Goal: Task Accomplishment & Management: Use online tool/utility

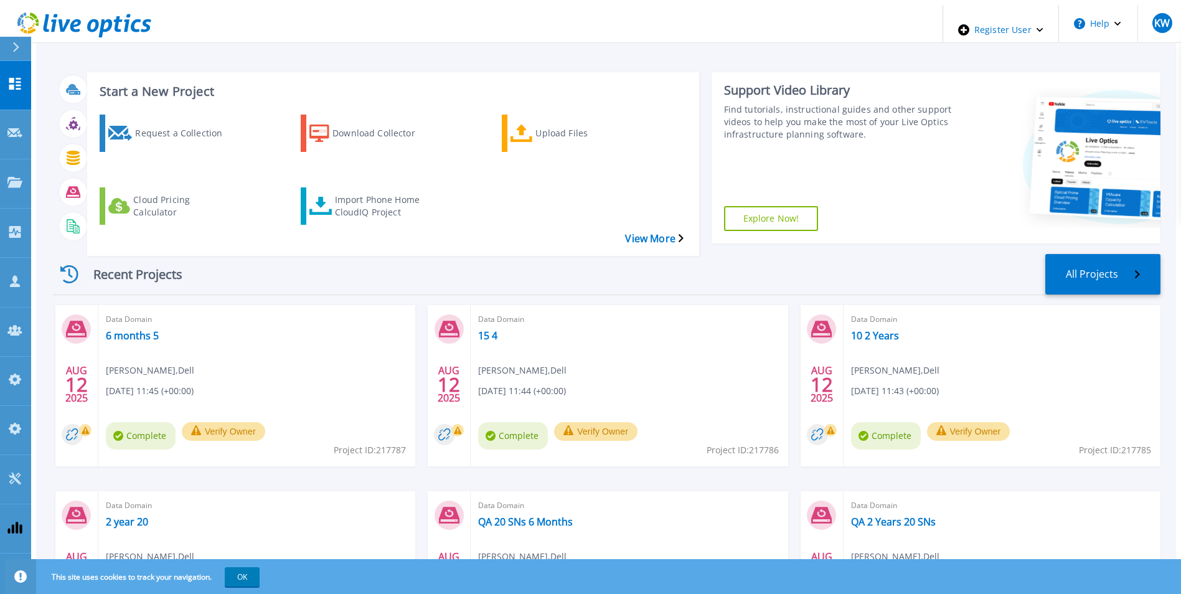
scroll to position [96, 0]
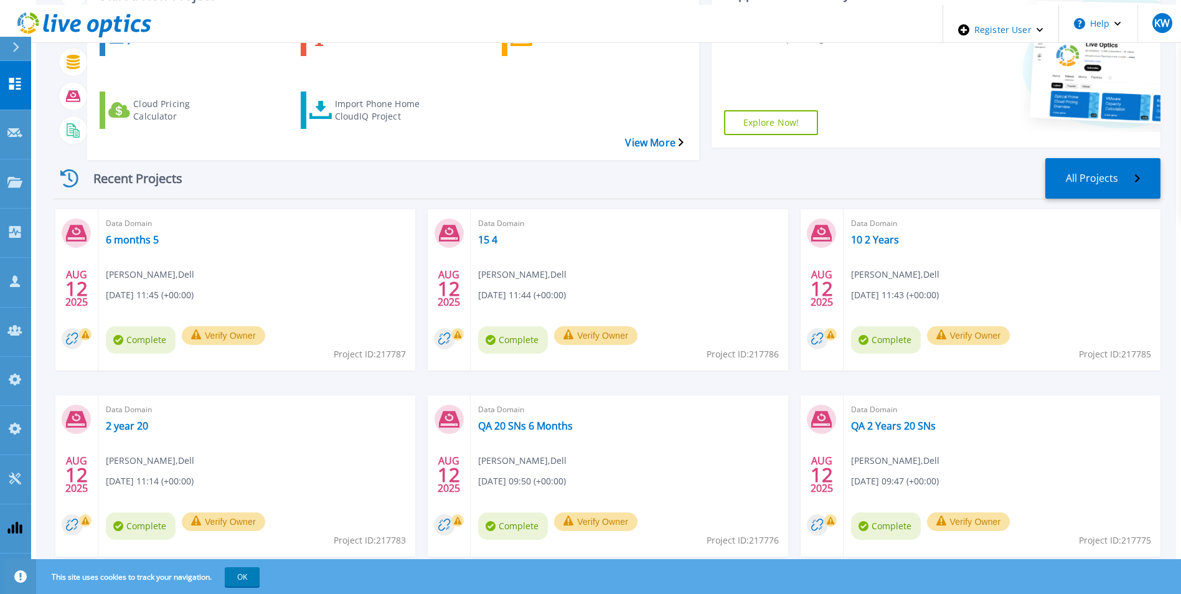
click at [705, 402] on div "Data Domain QA 20 SNs 6 Months Kieran Whooley , Dell 08/12/2025, 09:50 (+00:00)…" at bounding box center [629, 475] width 317 height 161
click at [691, 403] on div "Data Domain QA 20 SNs 6 Months Kieran Whooley , Dell 08/12/2025, 09:50 (+00:00)…" at bounding box center [629, 475] width 317 height 161
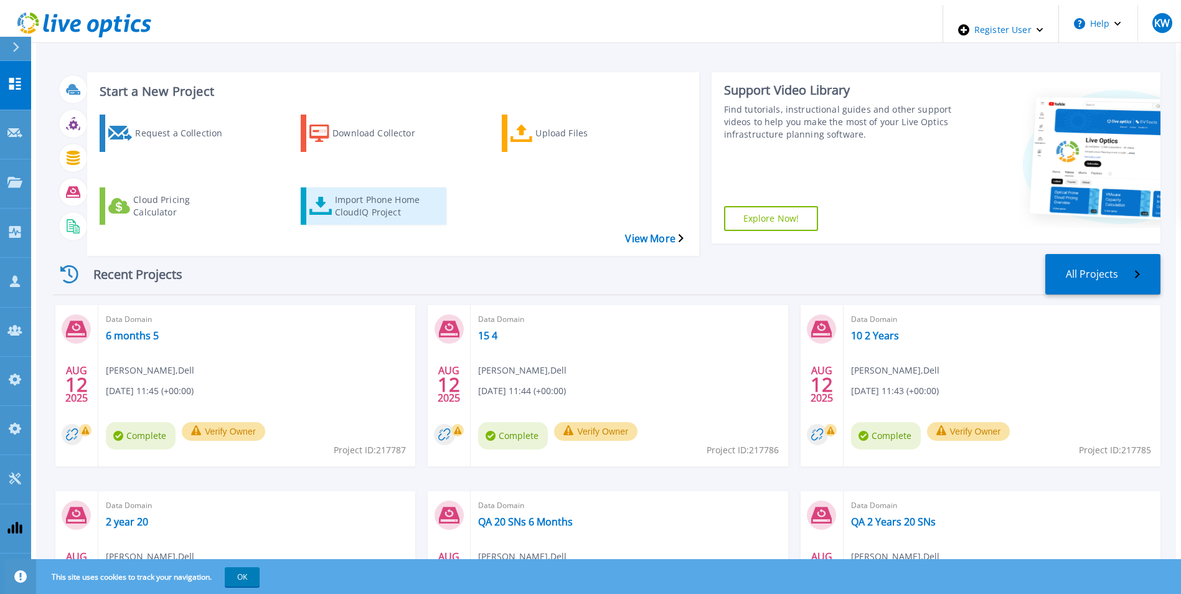
click at [357, 191] on div "Import Phone Home CloudIQ Project" at bounding box center [385, 206] width 100 height 31
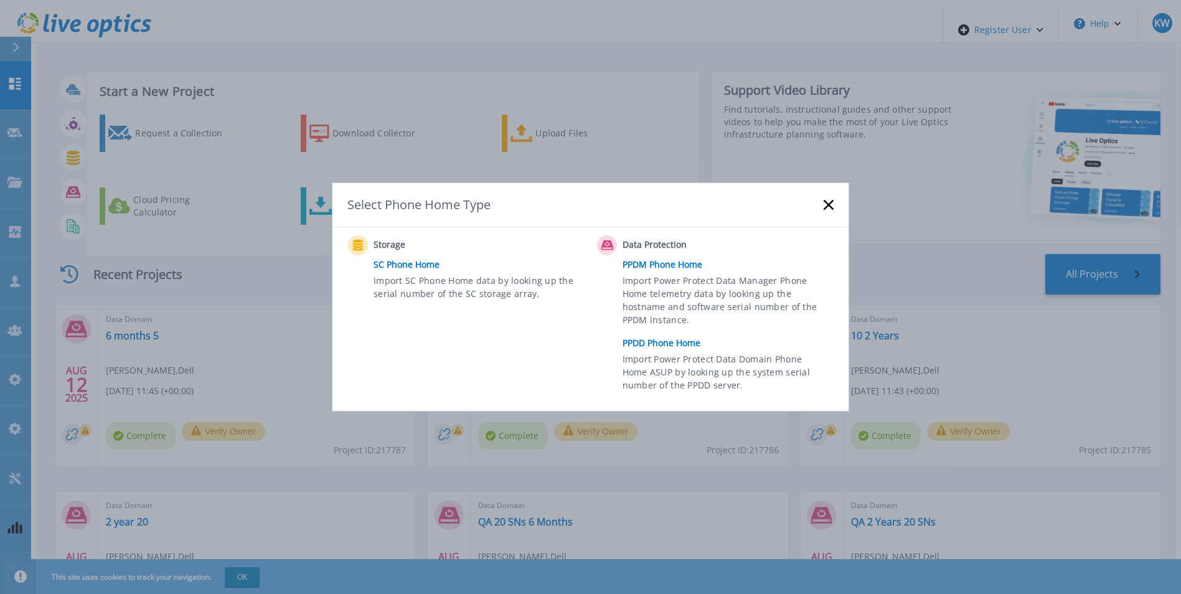
click at [656, 347] on link "PPDD Phone Home" at bounding box center [731, 343] width 217 height 19
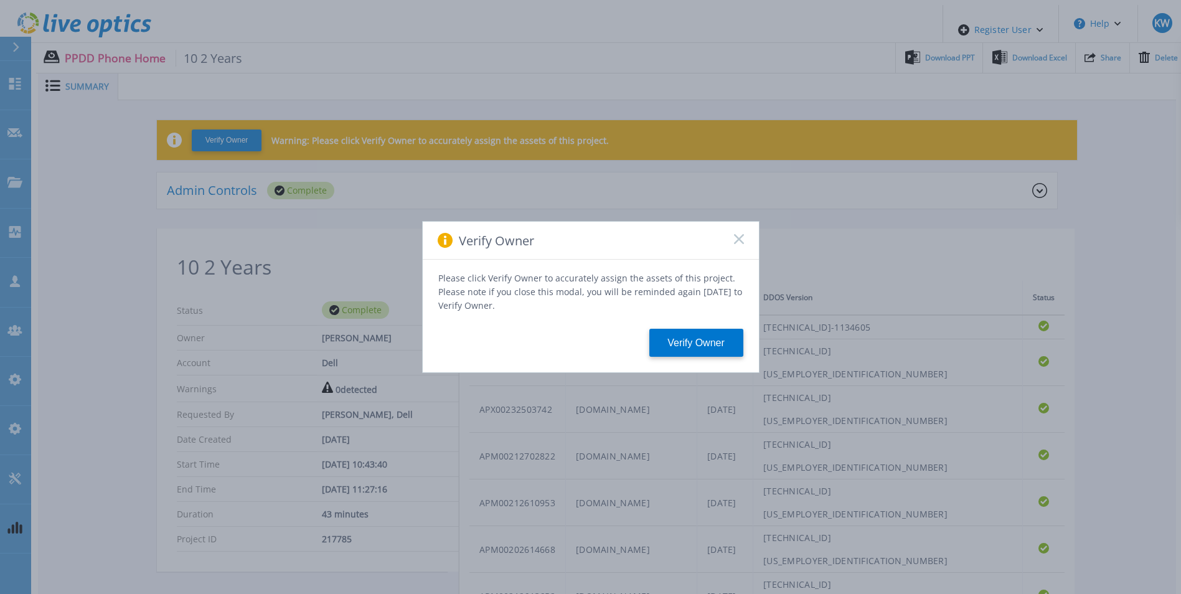
click at [742, 244] on icon at bounding box center [739, 239] width 10 height 10
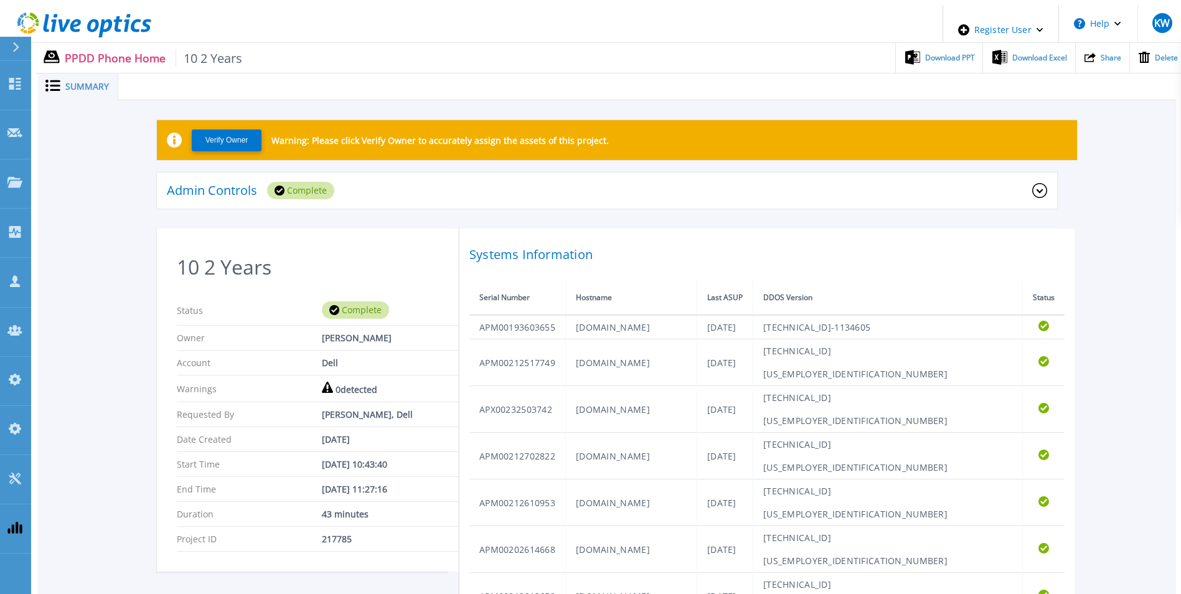
click at [126, 25] on icon at bounding box center [84, 25] width 134 height 26
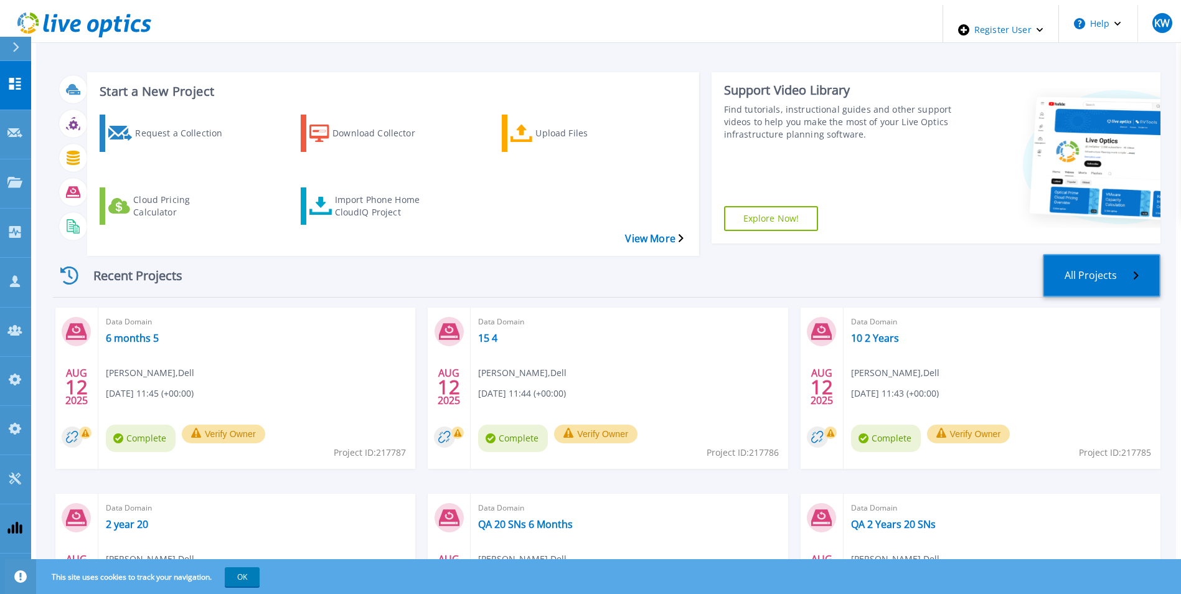
click at [1116, 254] on link "All Projects" at bounding box center [1102, 275] width 118 height 43
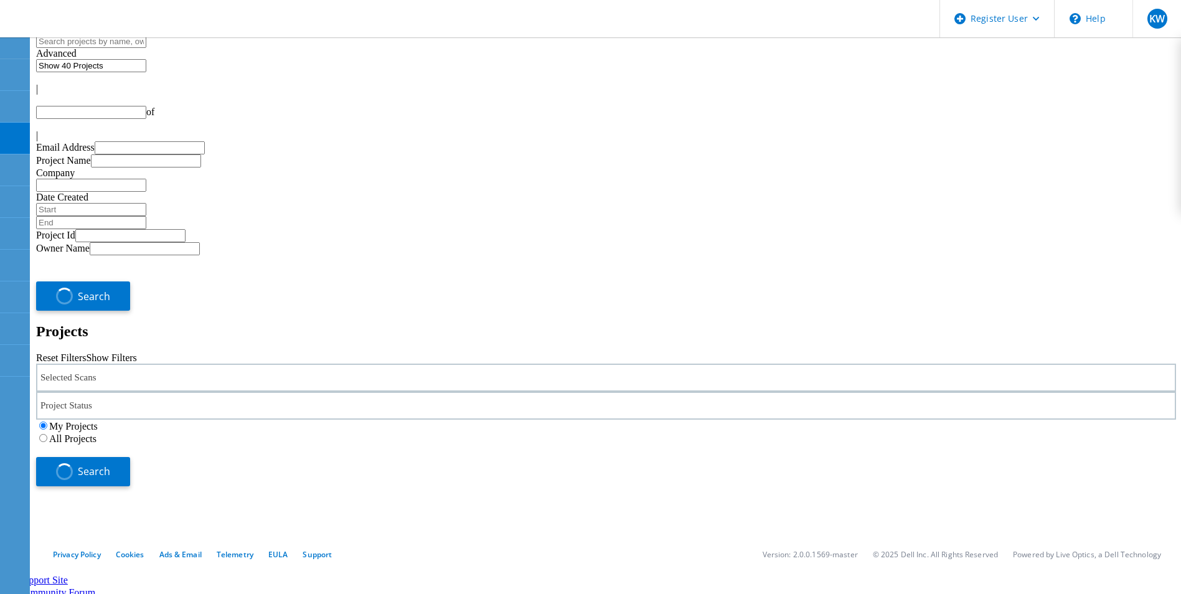
type input "1"
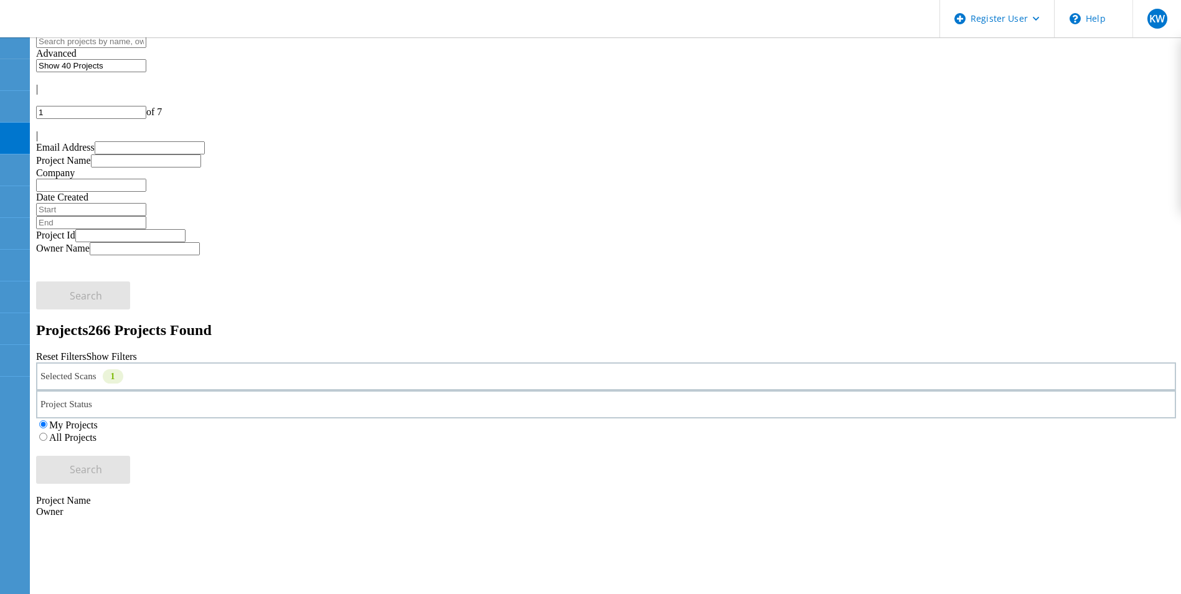
click at [12, 7] on use at bounding box center [12, 7] width 0 height 0
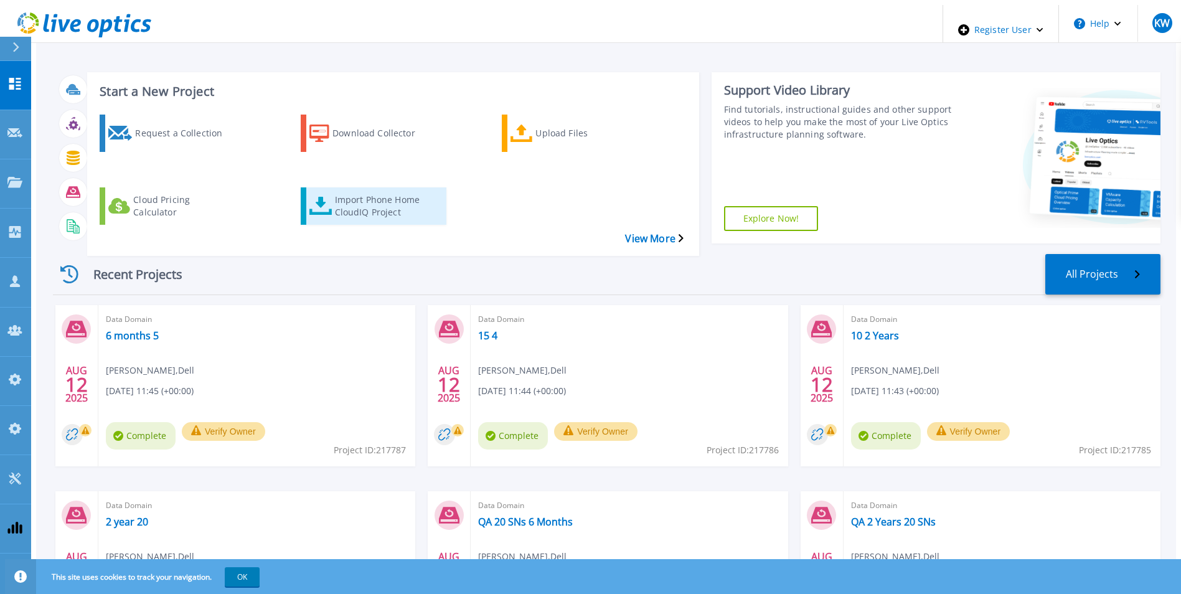
click at [344, 187] on link "Import Phone Home CloudIQ Project" at bounding box center [374, 205] width 146 height 37
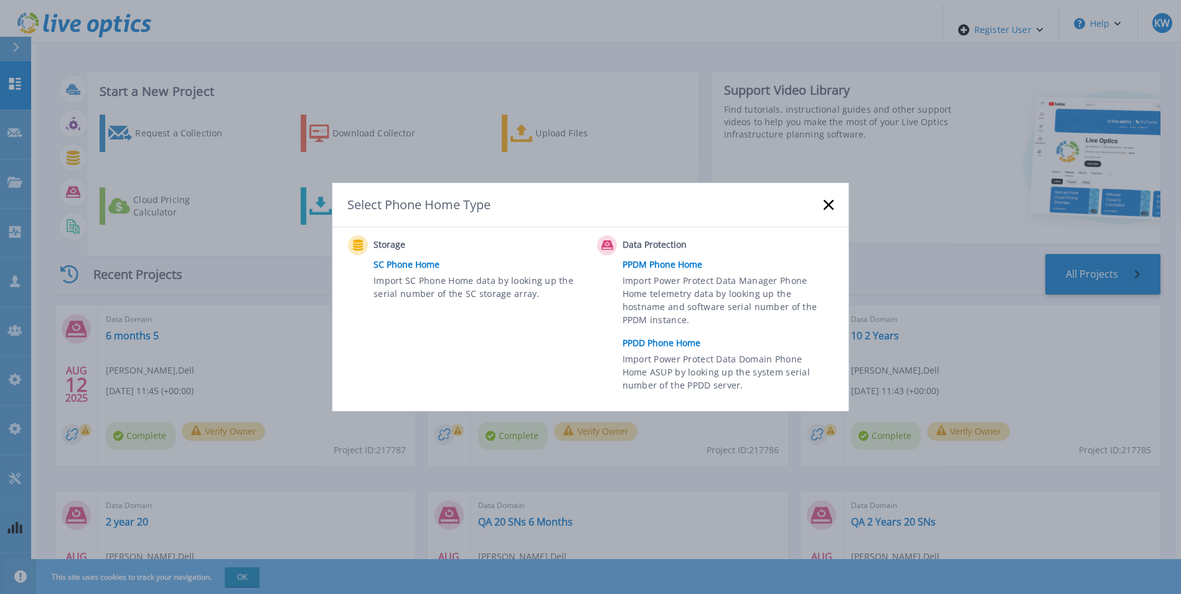
click at [639, 339] on link "PPDD Phone Home" at bounding box center [731, 343] width 217 height 19
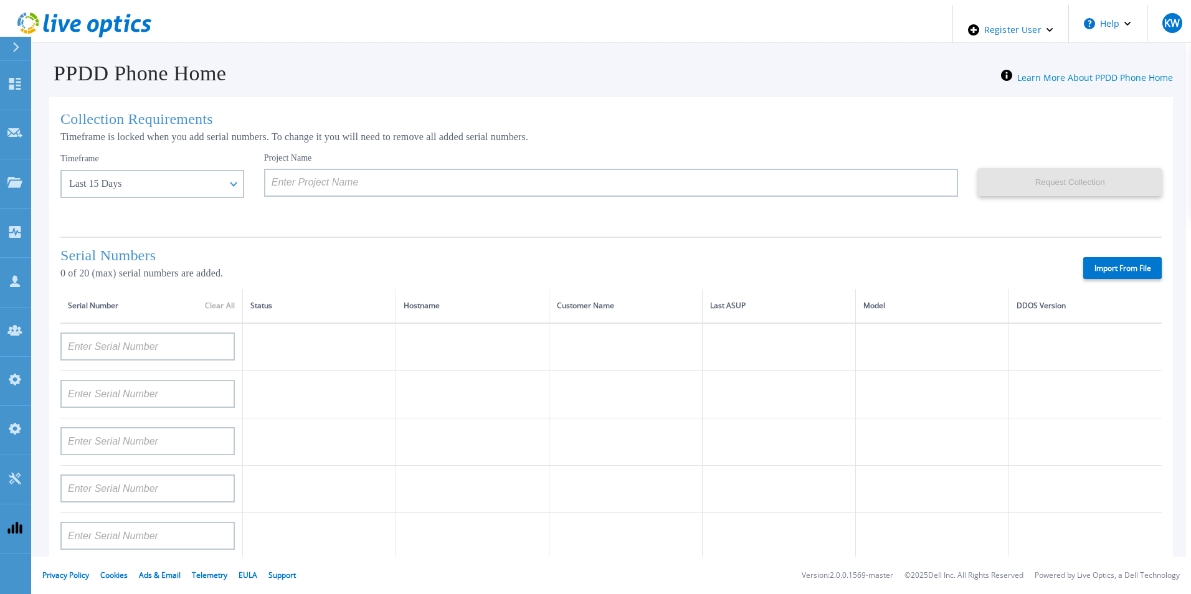
click at [1098, 263] on label "Import From File" at bounding box center [1122, 268] width 78 height 22
click at [0, 0] on input "Import From File" at bounding box center [0, 0] width 0 height 0
type input "FLA00141500029"
type input "FLA00134800070"
type input "FLA00141400121"
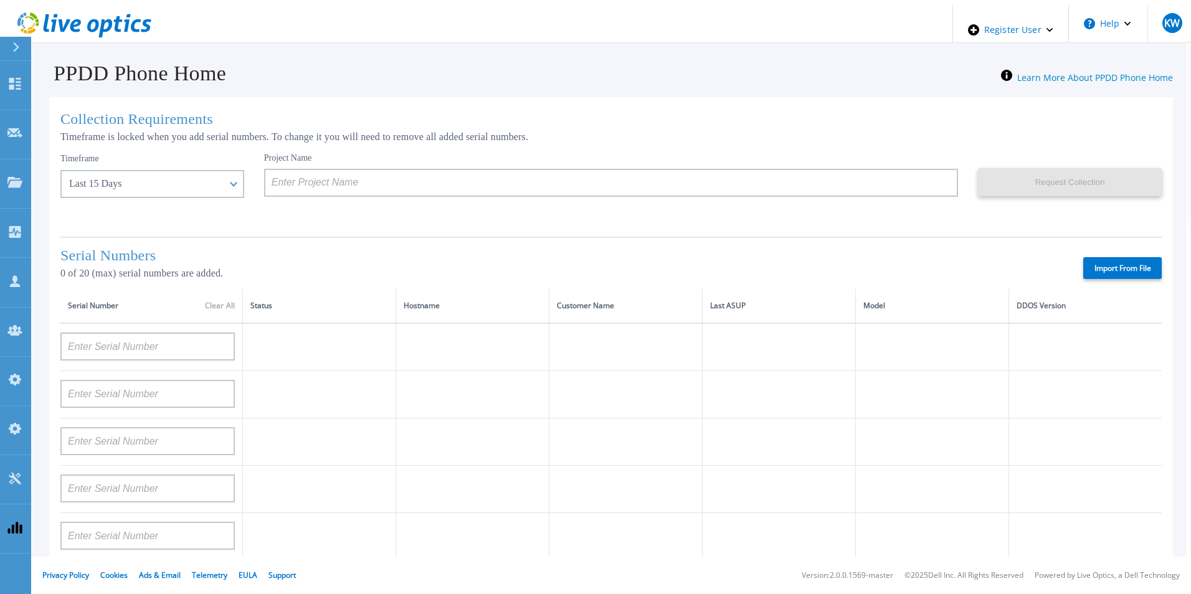
type input "APM00133543104"
type input "APM00212712898"
type input "APM00203315285"
type input "APX00232004280"
type input "APX00231205149"
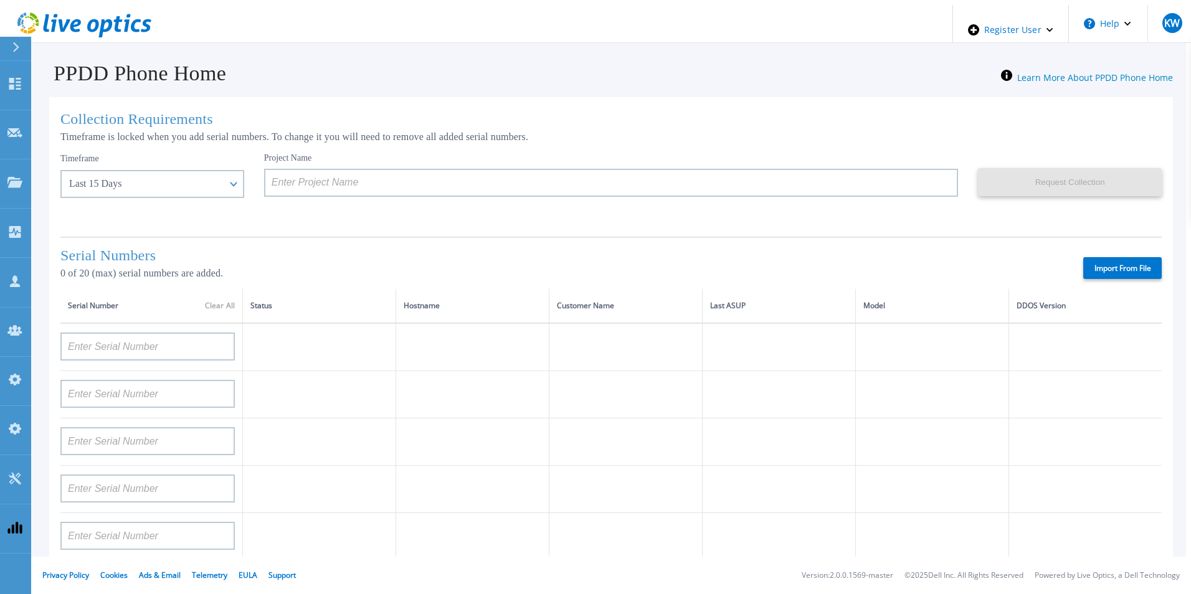
type input "APX00232004274"
type input "APX00221801389"
type input "APM00202702417"
type input "APX00221800545"
type input "APX00232004275"
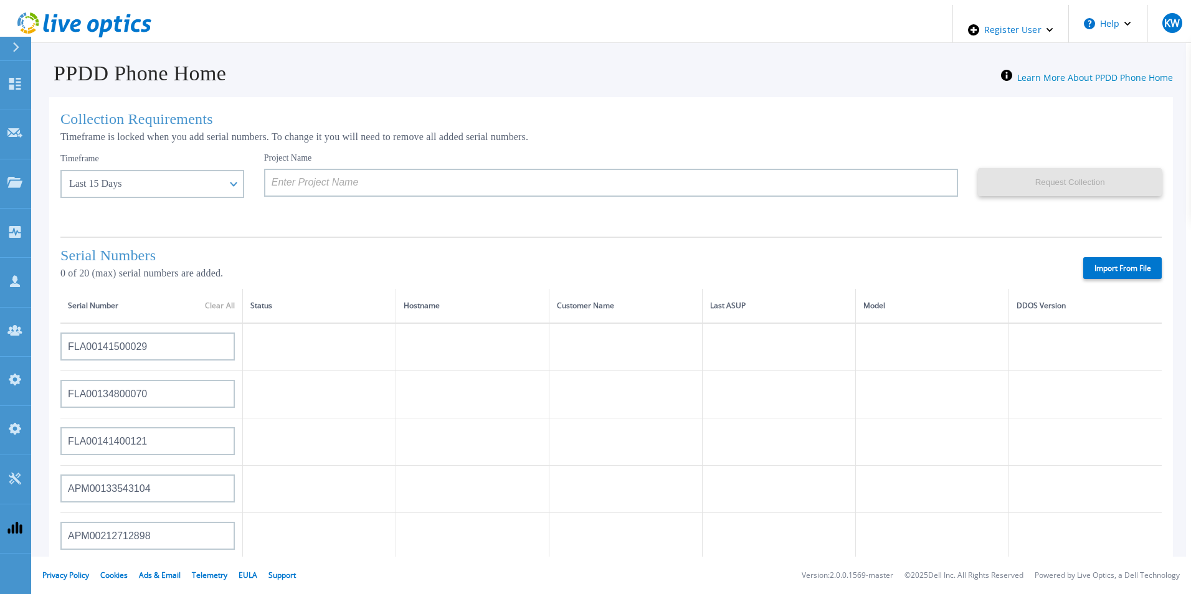
type input "APX00231502878"
type input "APX00234806572"
type input "APM00162519195"
type input "APM00213409007"
type input "APM00202702416"
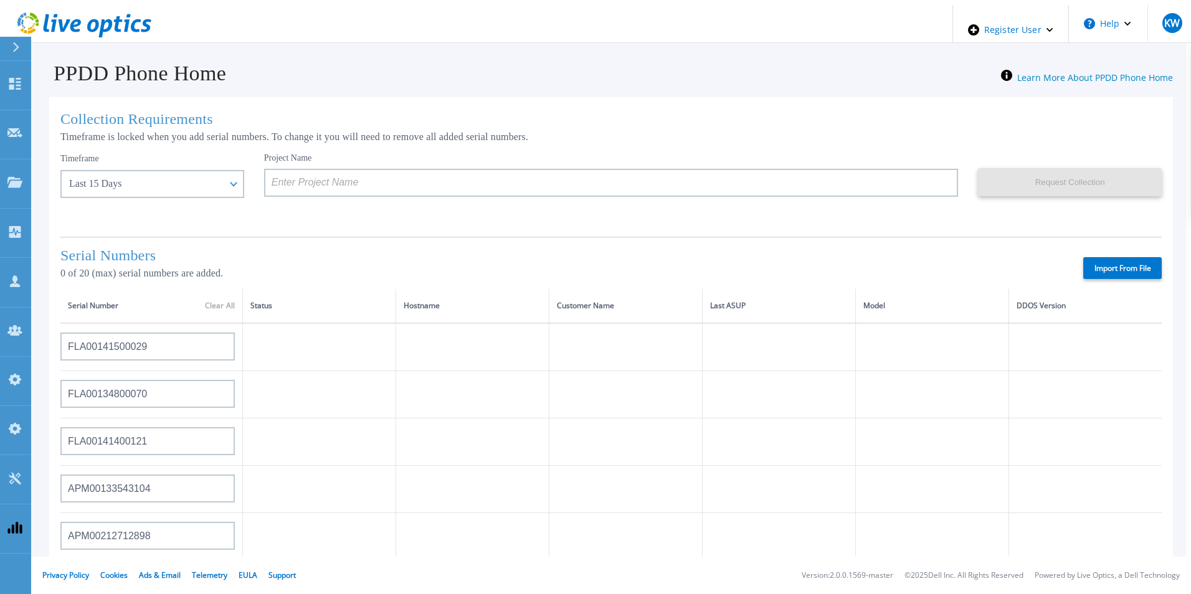
type input "APM00182811777"
type input "APX00231205150"
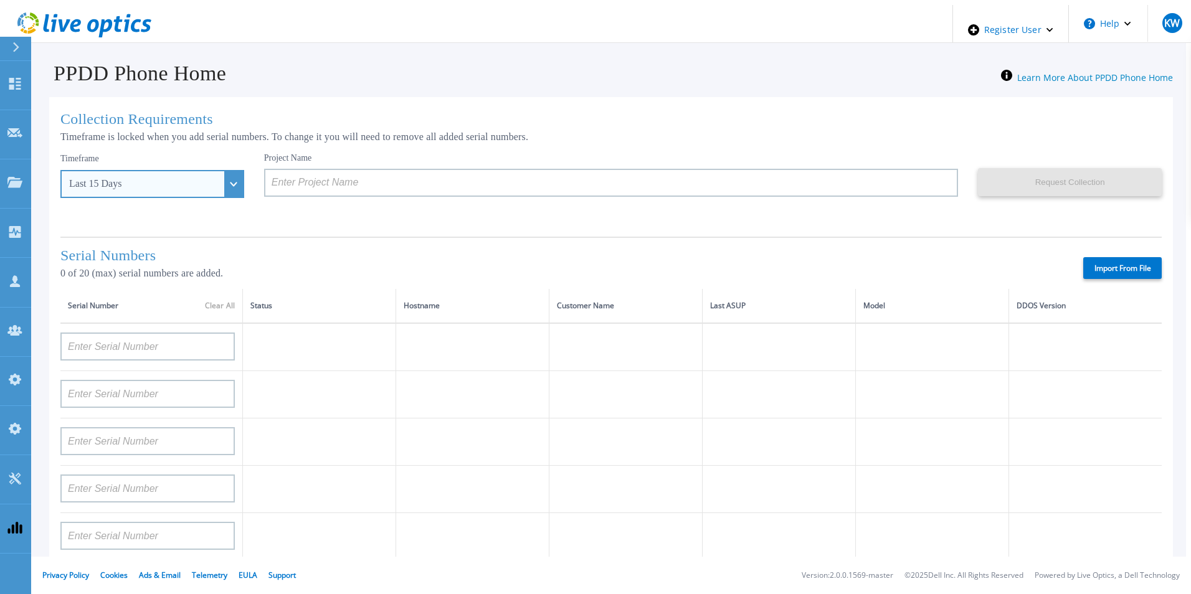
click at [179, 178] on div "Last 15 Days" at bounding box center [145, 183] width 153 height 11
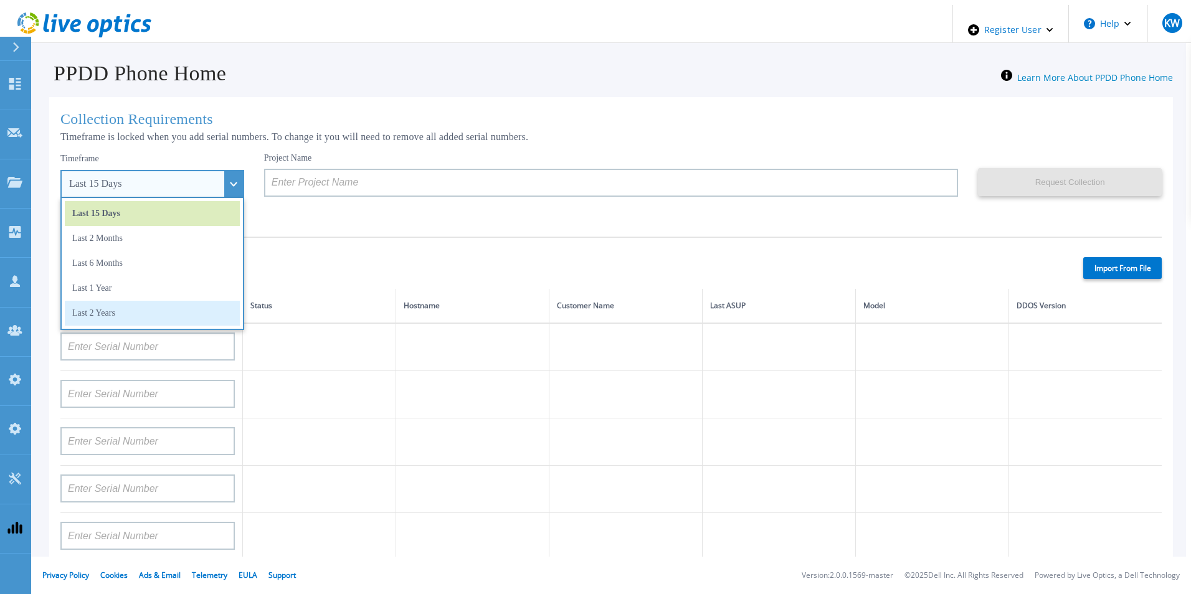
click at [93, 305] on li "Last 2 Years" at bounding box center [152, 313] width 175 height 25
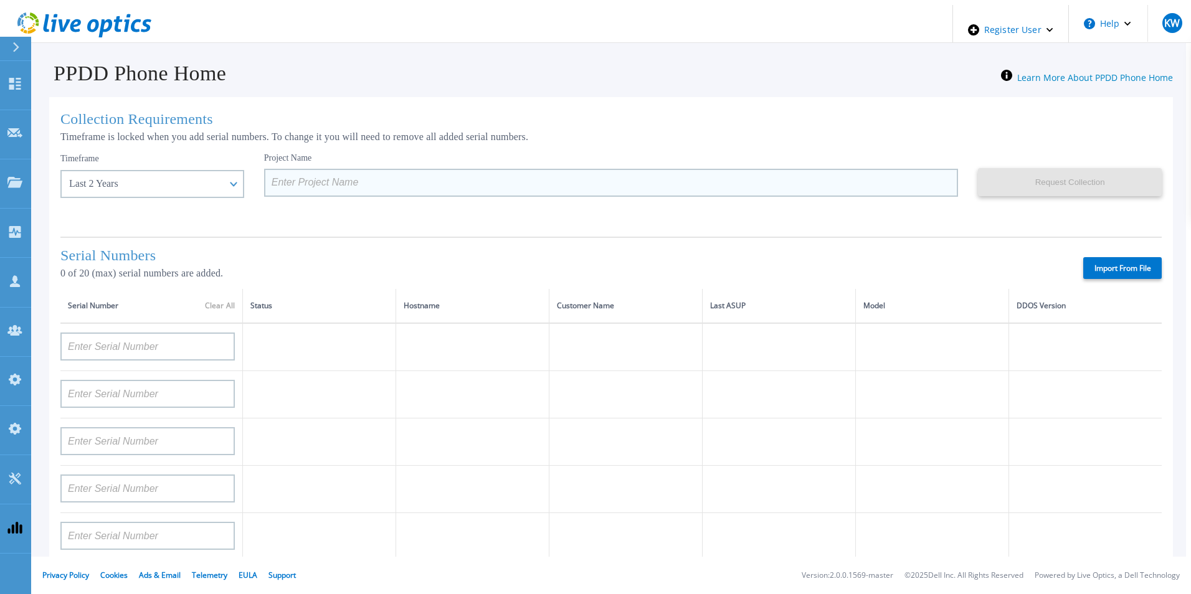
click at [308, 189] on input at bounding box center [611, 183] width 694 height 28
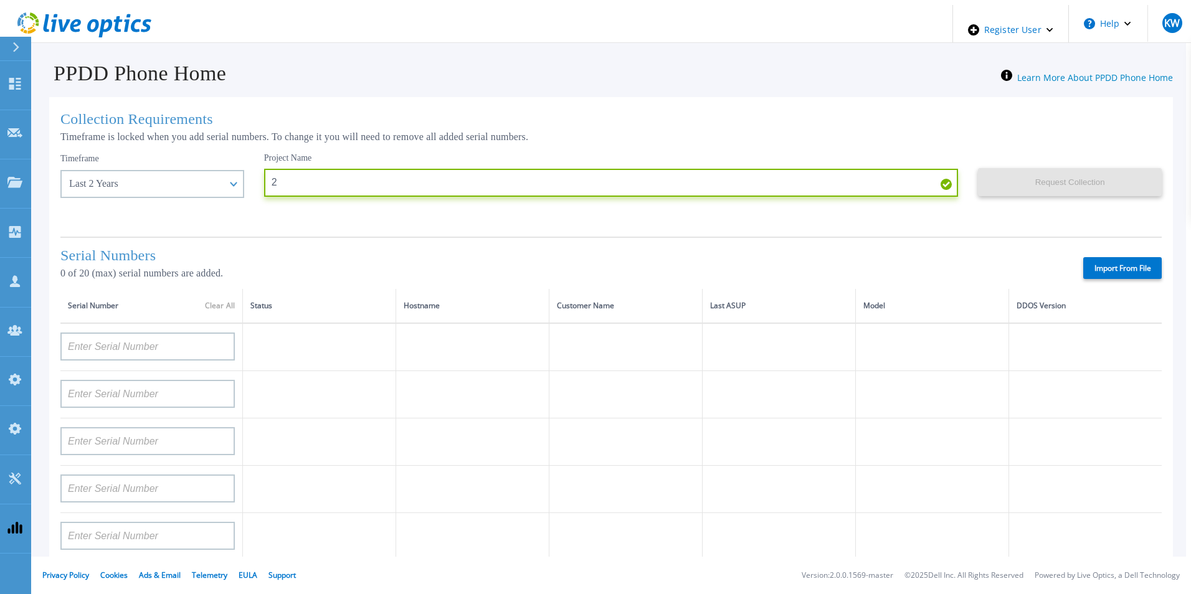
type input "2"
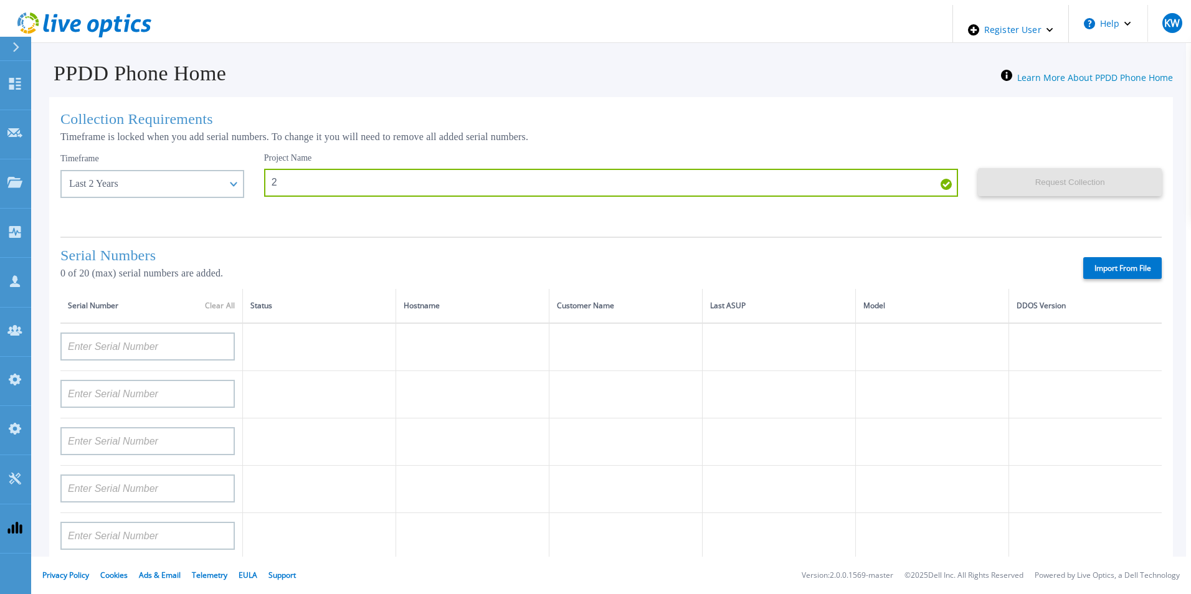
click at [1122, 267] on label "Import From File" at bounding box center [1122, 268] width 78 height 22
click at [0, 0] on input "Import From File" at bounding box center [0, 0] width 0 height 0
type input "FLA00141500029"
type input "FLA00134800070"
type input "FLA00141400121"
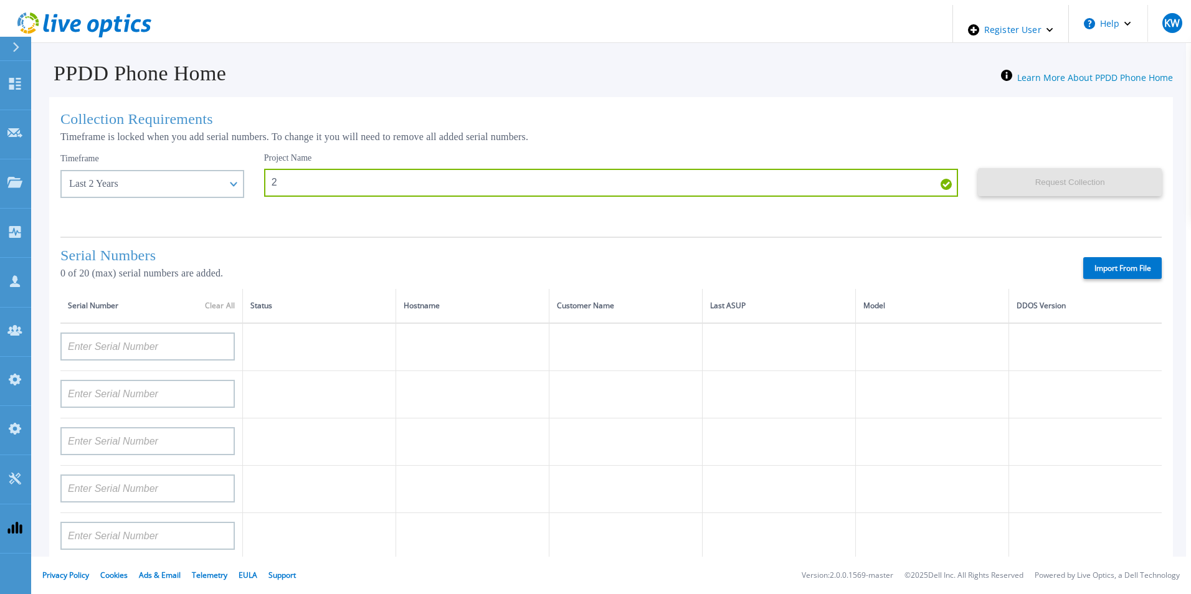
type input "APM00133543104"
type input "APM00212712898"
type input "APM00203315285"
type input "APX00232004280"
type input "APX00231205149"
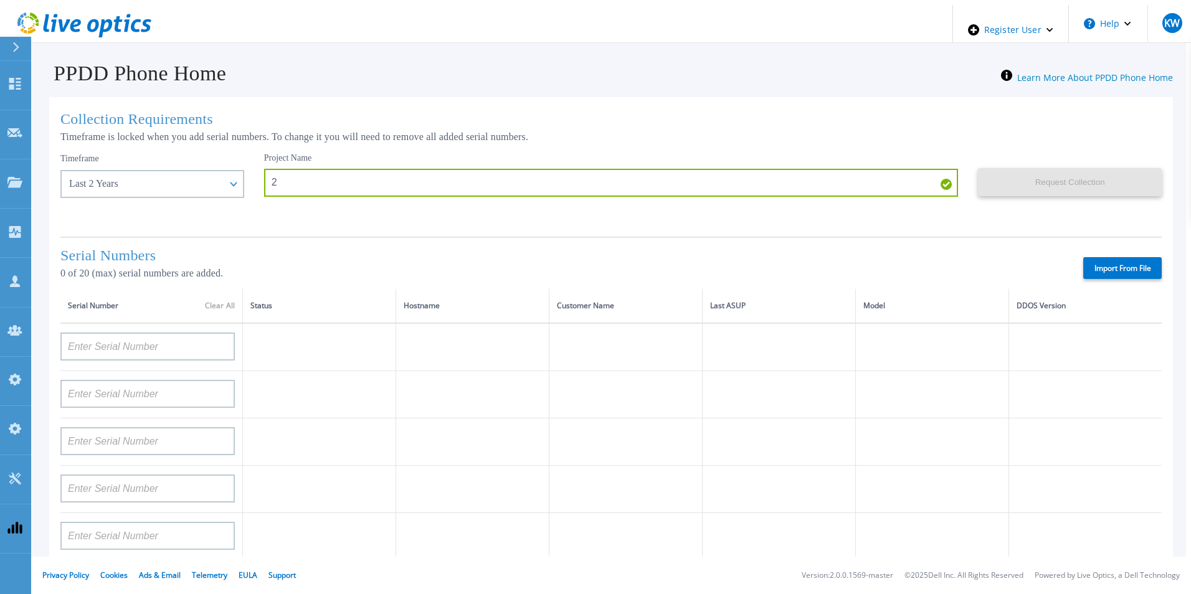
type input "APX00232004274"
type input "APX00221801389"
type input "APM00202702417"
type input "APX00221800545"
type input "APX00232004275"
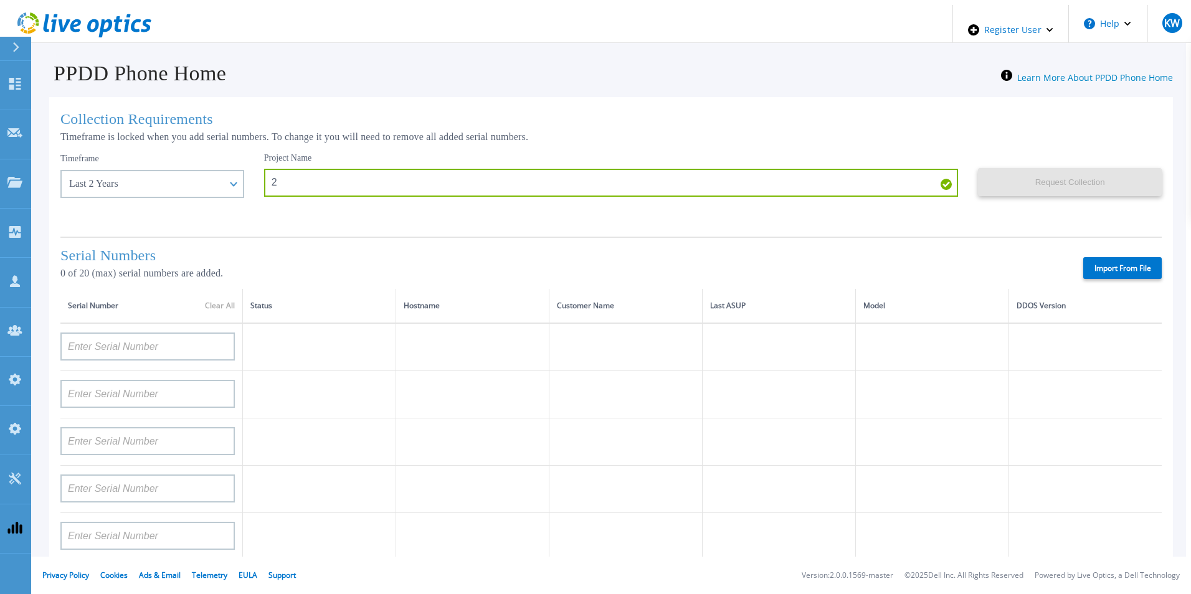
type input "APX00231502878"
type input "APX00234806572"
type input "APM00162519195"
type input "APM00213409007"
type input "APM00202702416"
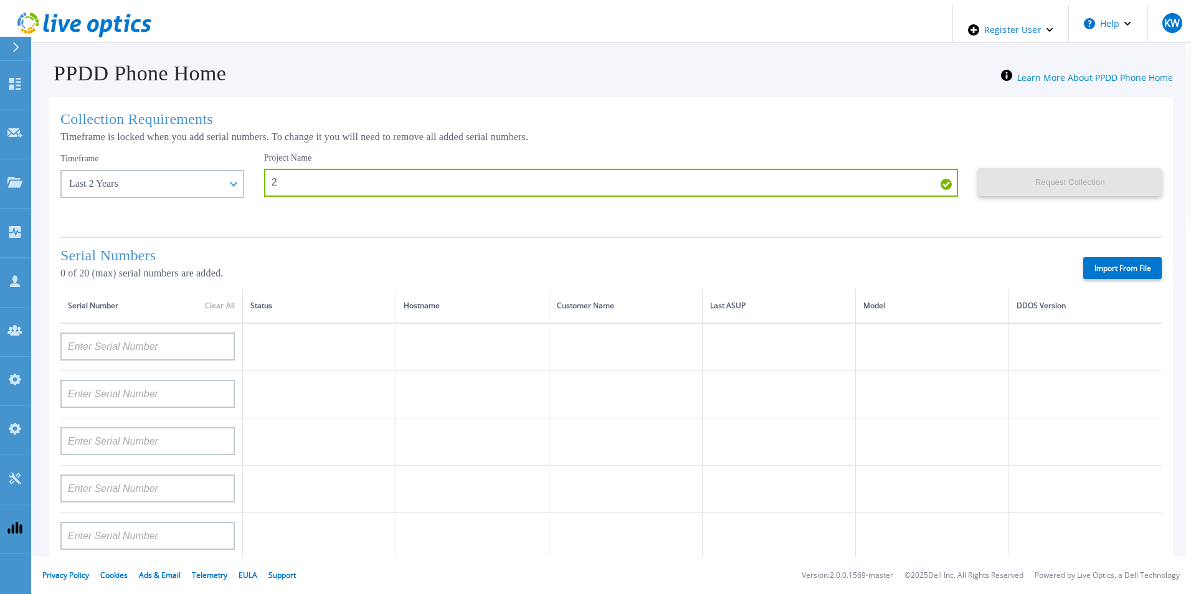
type input "APM00182811777"
type input "APX00231205150"
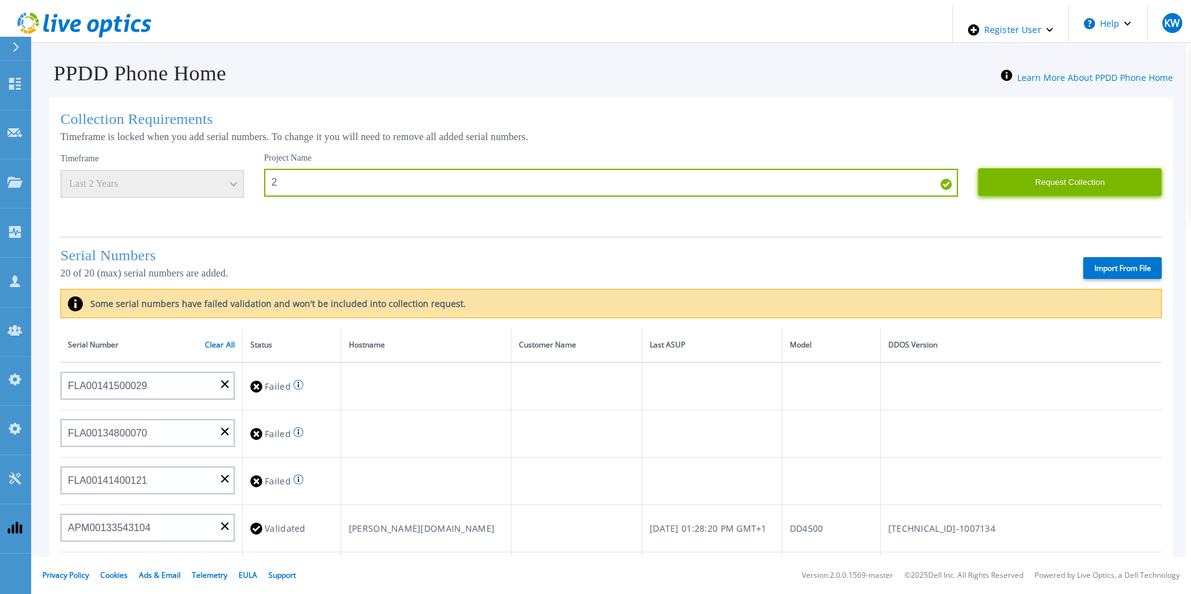
click at [984, 176] on button "Request Collection" at bounding box center [1070, 182] width 184 height 28
